Goal: Task Accomplishment & Management: Use online tool/utility

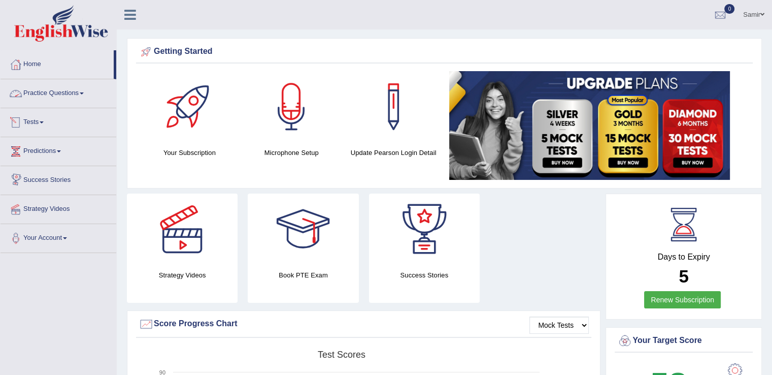
click at [37, 123] on link "Tests" at bounding box center [59, 120] width 116 height 25
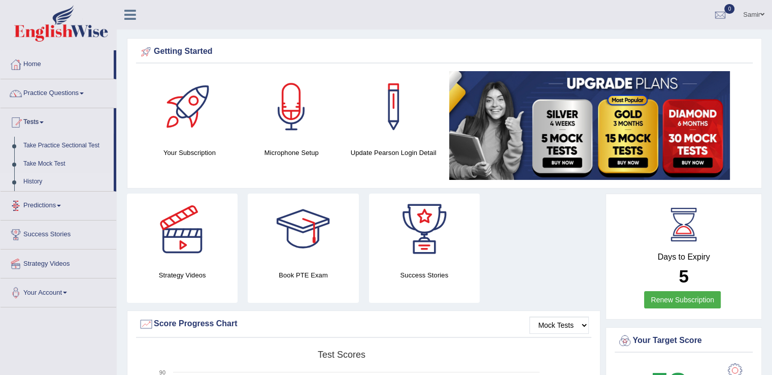
click at [28, 180] on link "History" at bounding box center [66, 182] width 95 height 18
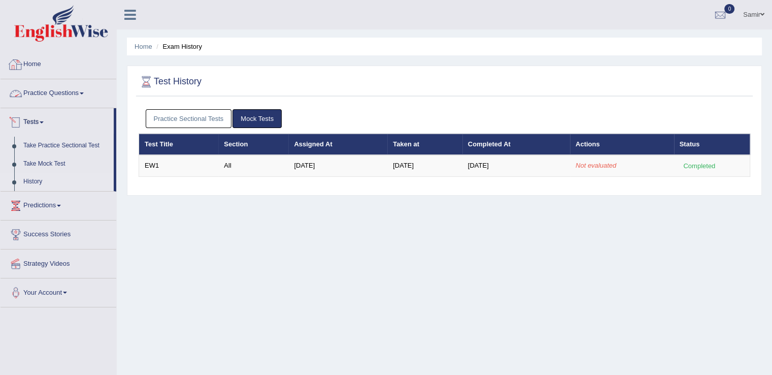
click at [28, 61] on link "Home" at bounding box center [59, 62] width 116 height 25
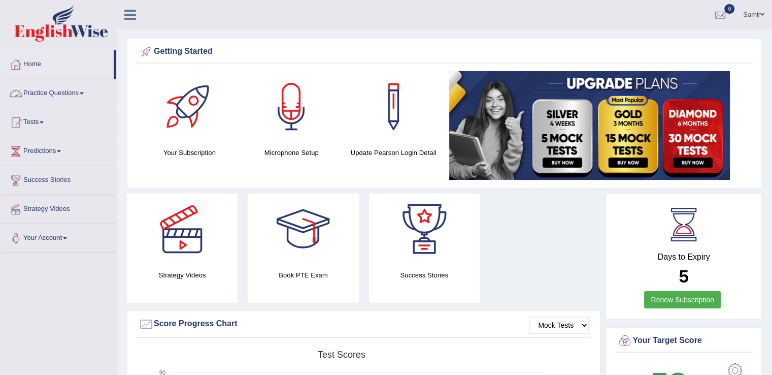
click at [116, 75] on li "Home" at bounding box center [59, 64] width 116 height 29
drag, startPoint x: 116, startPoint y: 75, endPoint x: 118, endPoint y: 85, distance: 10.9
click at [46, 118] on link "Tests" at bounding box center [59, 120] width 116 height 25
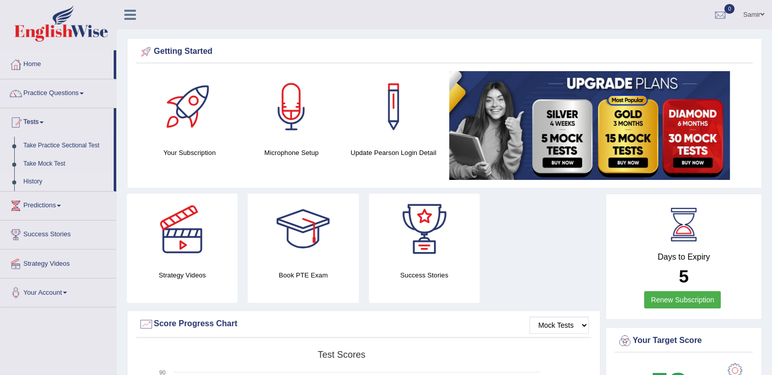
click at [35, 184] on link "History" at bounding box center [66, 182] width 95 height 18
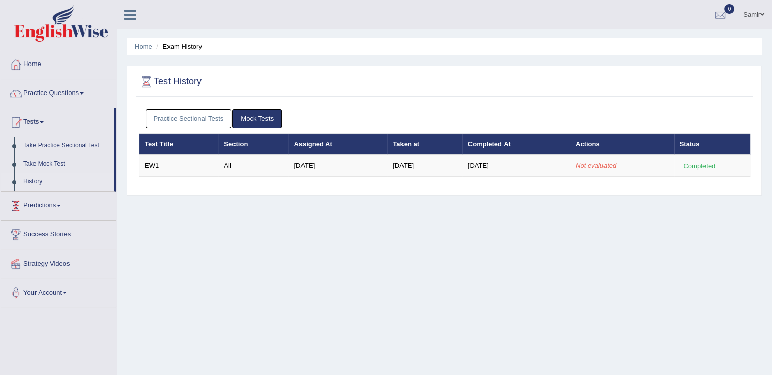
click at [56, 216] on li "Predictions Latest Predictions" at bounding box center [59, 205] width 116 height 29
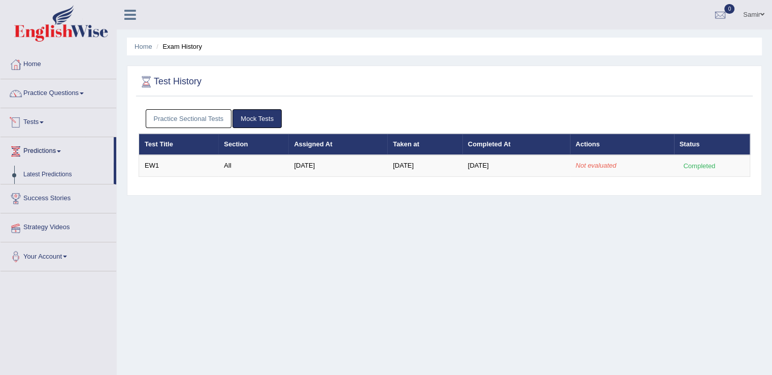
click at [40, 130] on link "Tests" at bounding box center [59, 120] width 116 height 25
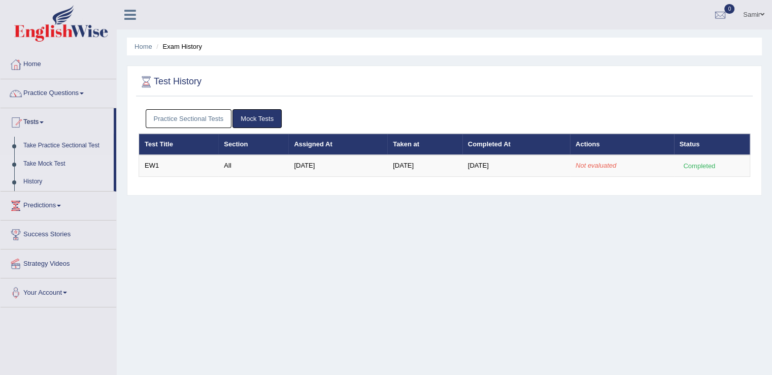
click at [37, 166] on link "Take Mock Test" at bounding box center [66, 164] width 95 height 18
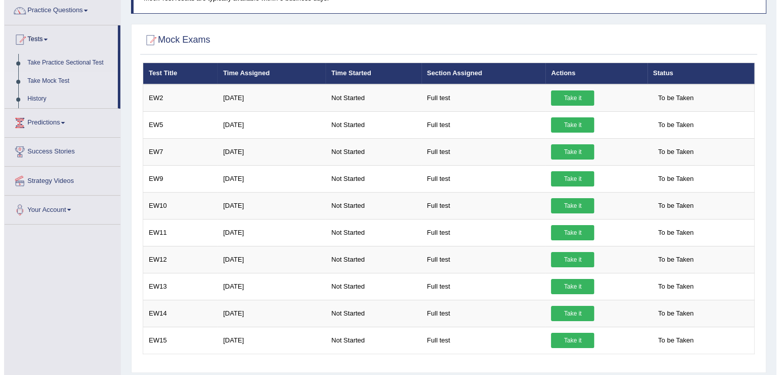
scroll to position [82, 0]
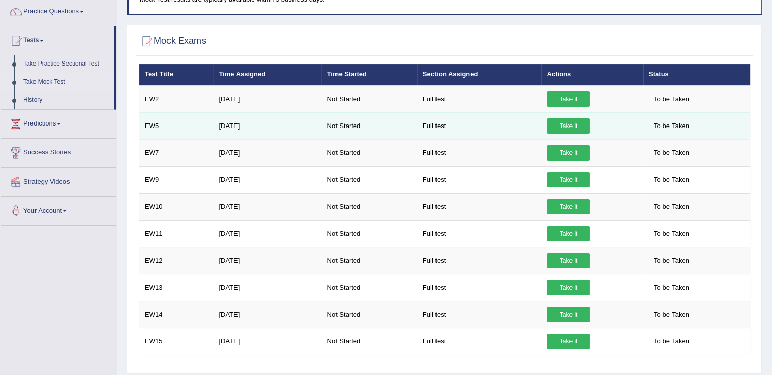
click at [570, 124] on link "Take it" at bounding box center [568, 125] width 43 height 15
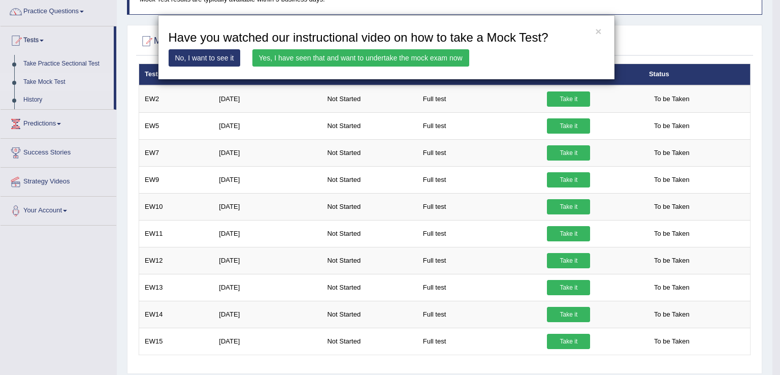
click at [416, 53] on link "Yes, I have seen that and want to undertake the mock exam now" at bounding box center [360, 57] width 217 height 17
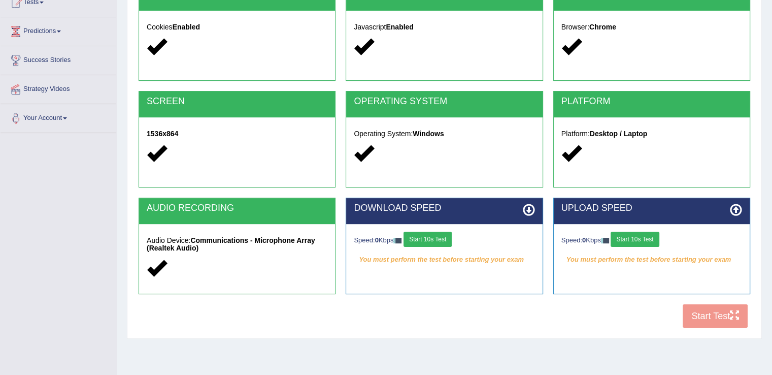
scroll to position [158, 0]
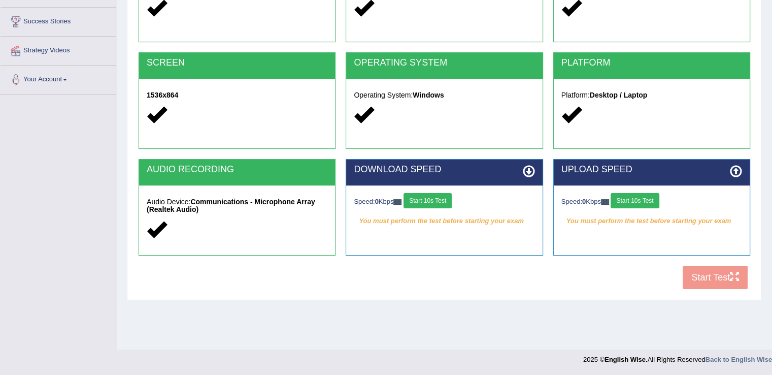
click at [431, 201] on button "Start 10s Test" at bounding box center [428, 200] width 48 height 15
click at [653, 202] on button "Start 10s Test" at bounding box center [635, 200] width 48 height 15
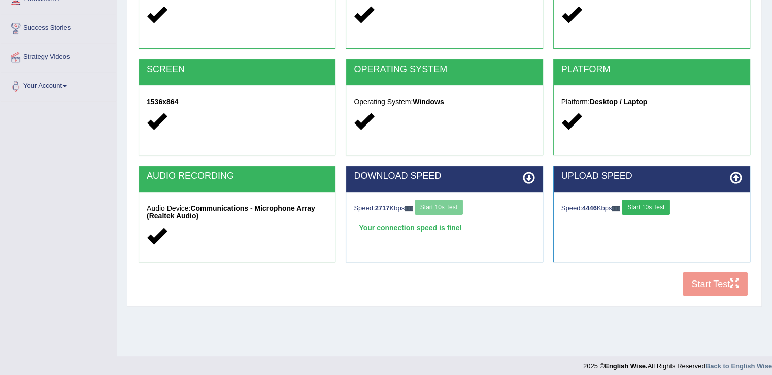
scroll to position [150, 0]
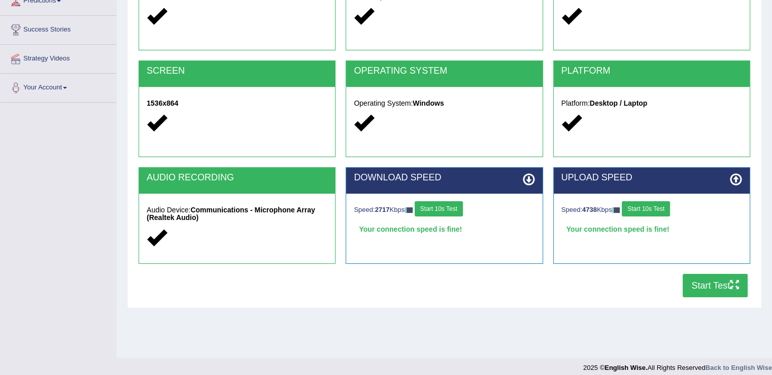
click at [701, 291] on button "Start Test" at bounding box center [715, 285] width 65 height 23
